Goal: Task Accomplishment & Management: Manage account settings

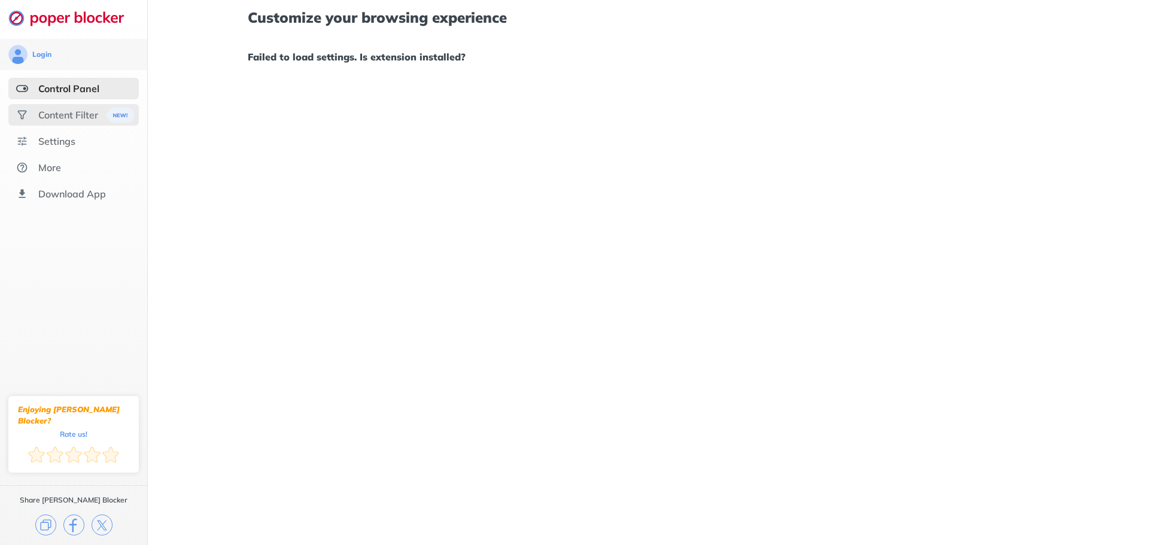
click at [83, 120] on div "Content Filter" at bounding box center [68, 115] width 60 height 12
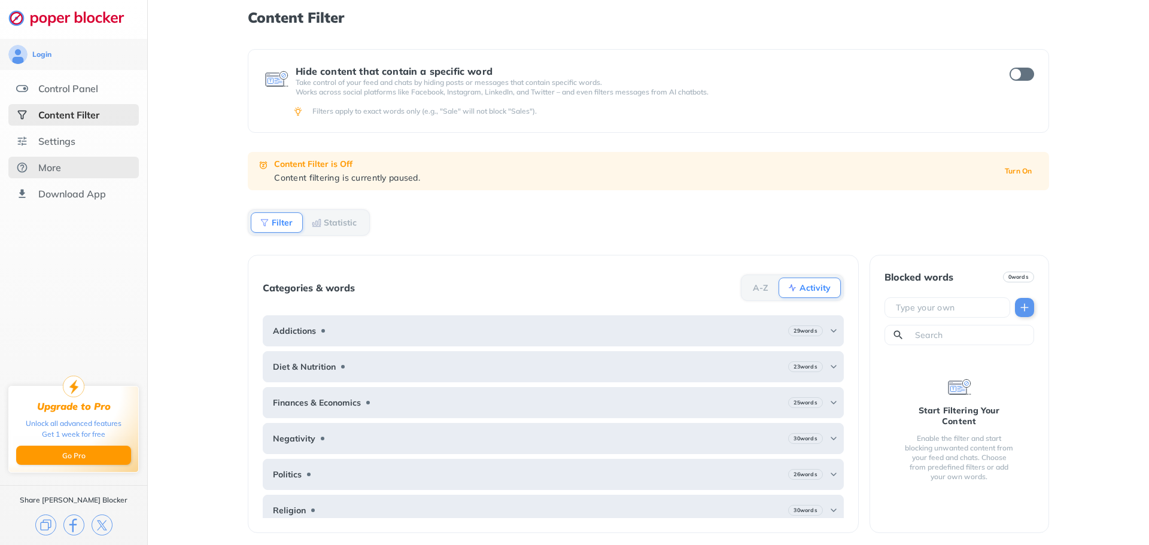
click at [42, 174] on div "More" at bounding box center [73, 168] width 130 height 22
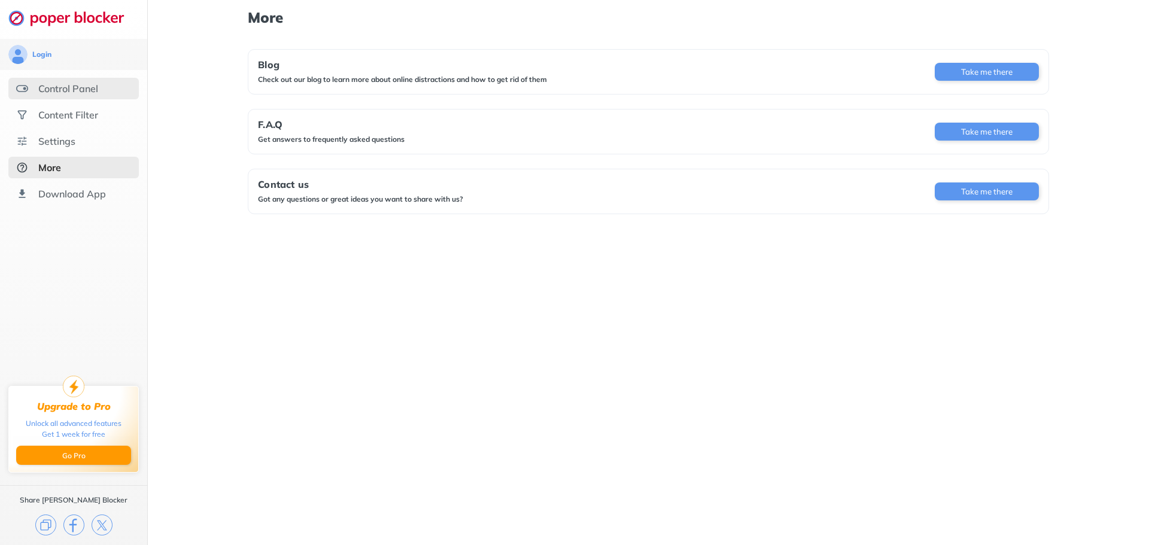
click at [96, 85] on div "Control Panel" at bounding box center [68, 89] width 60 height 12
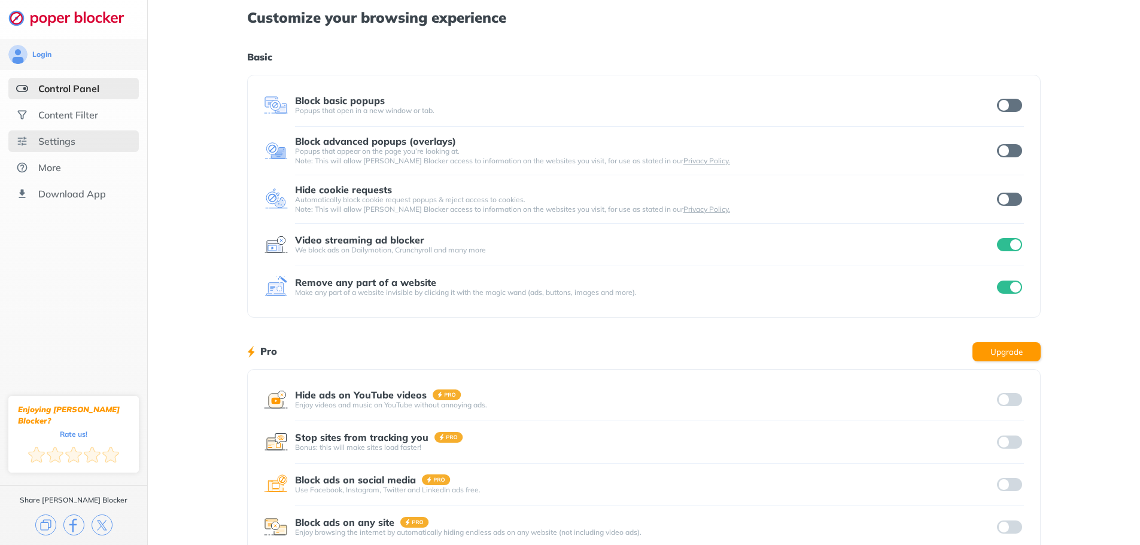
click at [68, 148] on div "Settings" at bounding box center [73, 141] width 130 height 22
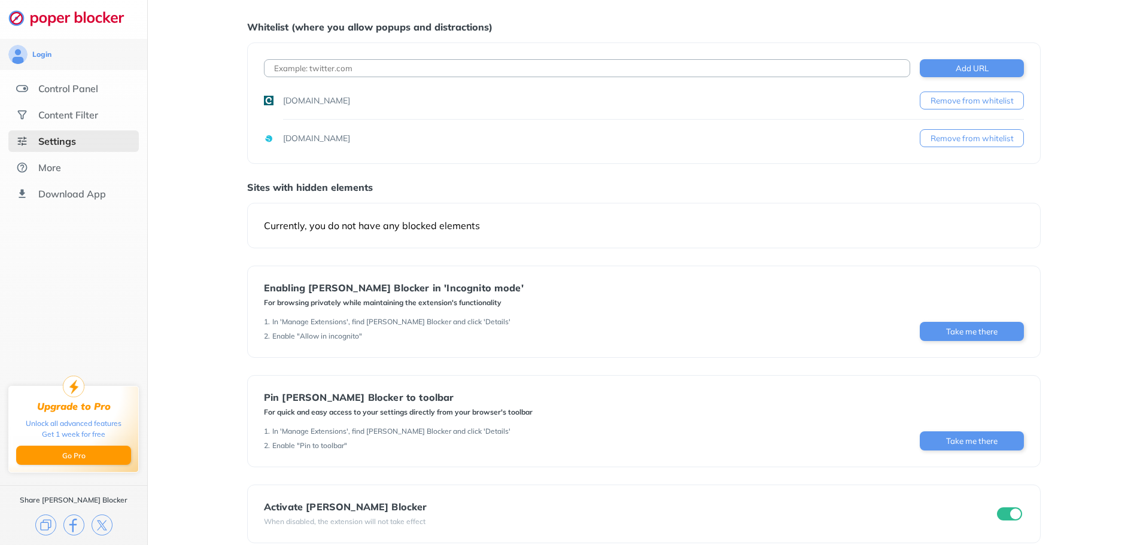
scroll to position [44, 0]
